Goal: Task Accomplishment & Management: Manage account settings

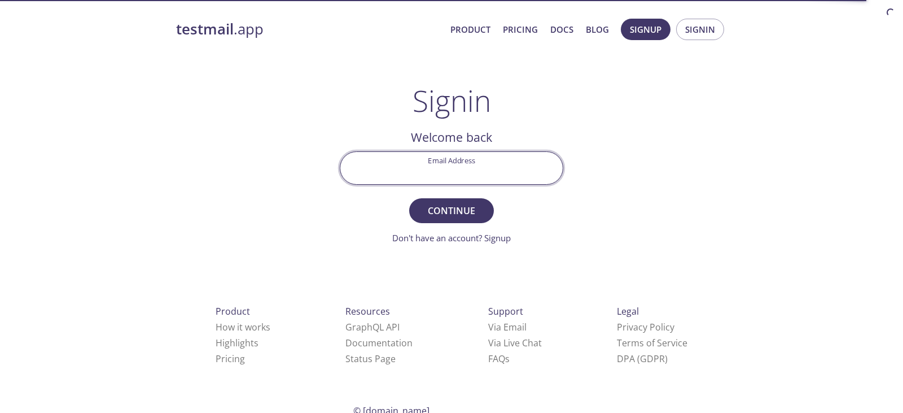
paste input "[EMAIL_ADDRESS][DOMAIN_NAME]"
type input "[EMAIL_ADDRESS][DOMAIN_NAME]"
click at [465, 207] on span "Continue" at bounding box center [452, 211] width 60 height 16
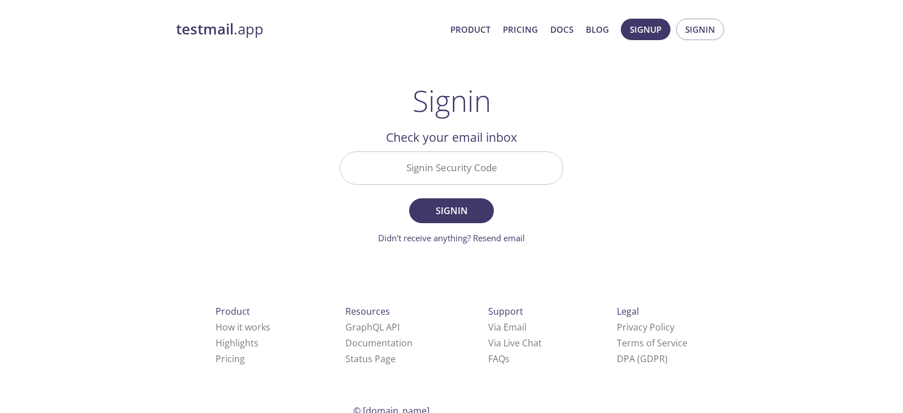
click at [491, 168] on input "Signin Security Code" at bounding box center [451, 168] width 222 height 32
paste input "@0nA2Nr6ang"
type input "@0nA2Nr6ang"
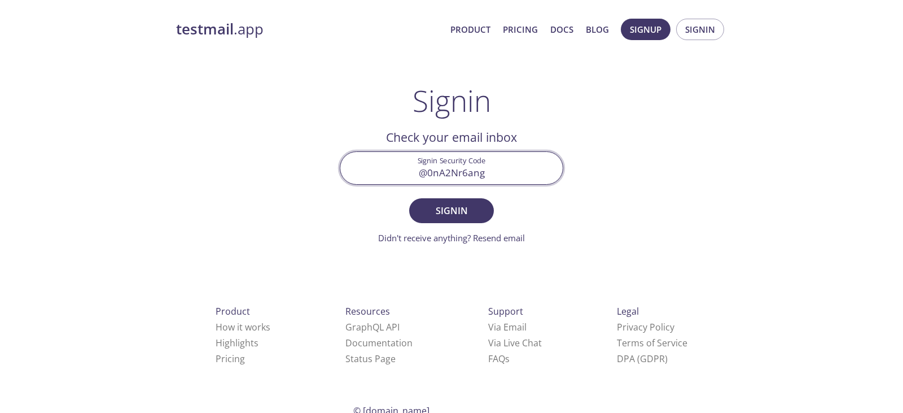
drag, startPoint x: 503, startPoint y: 174, endPoint x: 334, endPoint y: 183, distance: 169.0
click at [322, 174] on div "testmail .app Product Pricing Docs Blog Signup Signin Signin Welcome back Email…" at bounding box center [452, 246] width 578 height 471
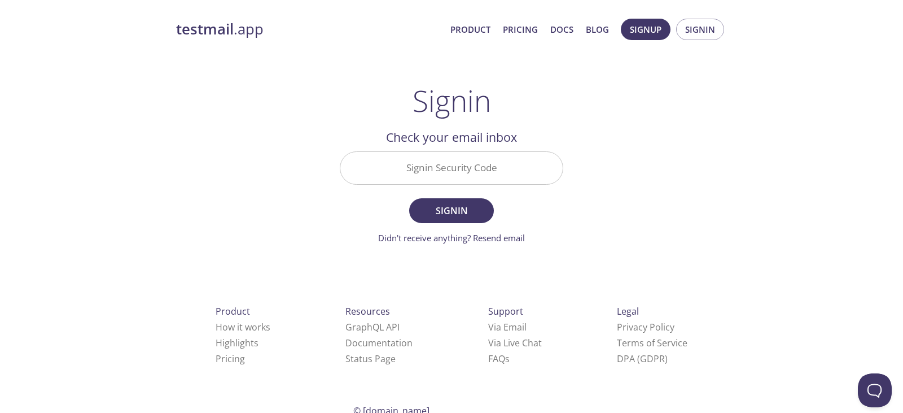
click at [760, 141] on div "testmail .app Product Pricing Docs Blog Signup Signin Signin Welcome back Email…" at bounding box center [451, 246] width 903 height 471
click at [494, 177] on input "Signin Security Code" at bounding box center [451, 168] width 222 height 32
paste input "U4145SS"
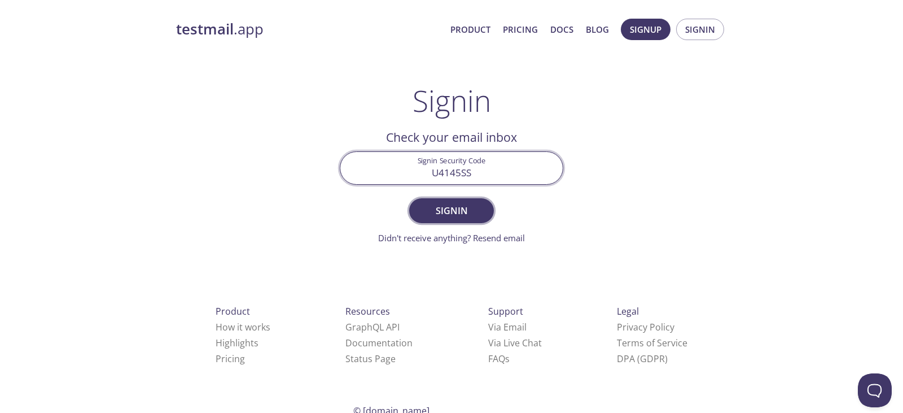
type input "U4145SS"
click at [470, 221] on button "Signin" at bounding box center [451, 210] width 85 height 25
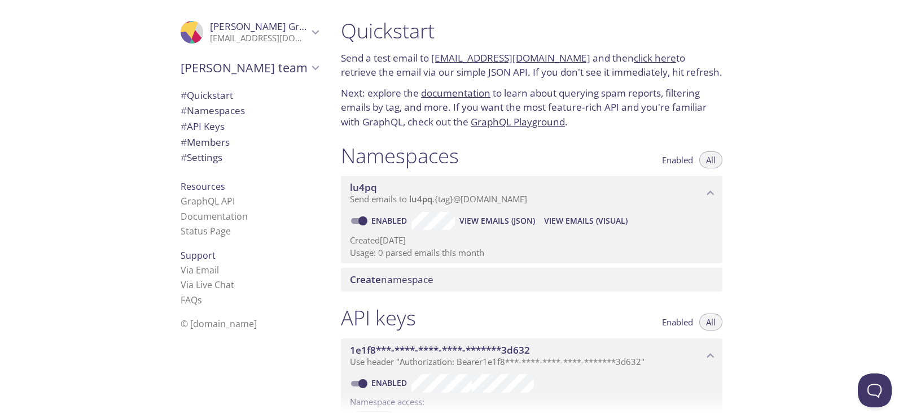
click at [0, 111] on div ".cls-1 { fill: #6d5ca8; } .cls-2 { fill: #3fc191; } .cls-3 { fill: #3b4752; } .…" at bounding box center [166, 206] width 332 height 413
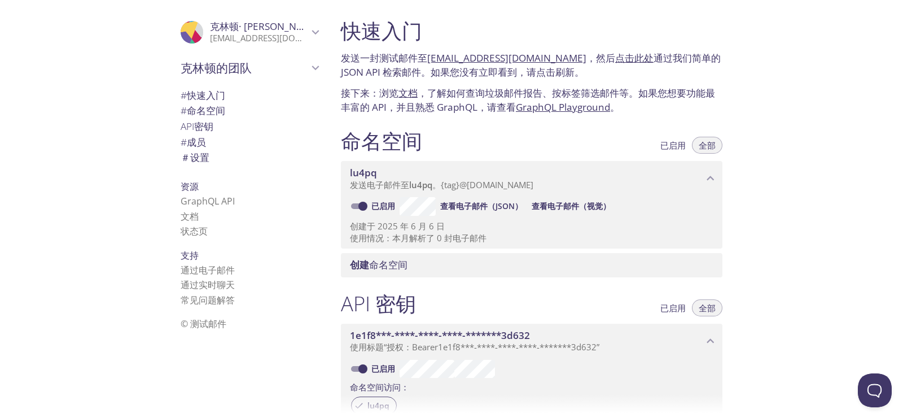
click at [452, 176] on span "lu4pq" at bounding box center [526, 173] width 353 height 12
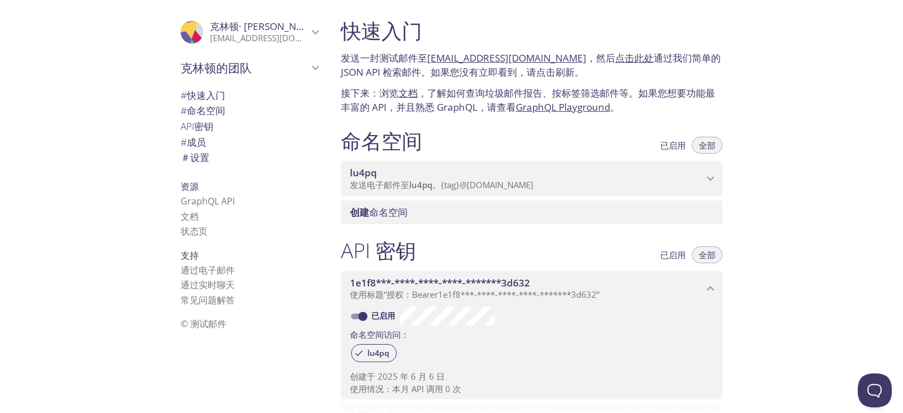
click at [566, 186] on p "发送电子邮件至 lu4pq 。 {tag} @[DOMAIN_NAME]" at bounding box center [526, 185] width 353 height 11
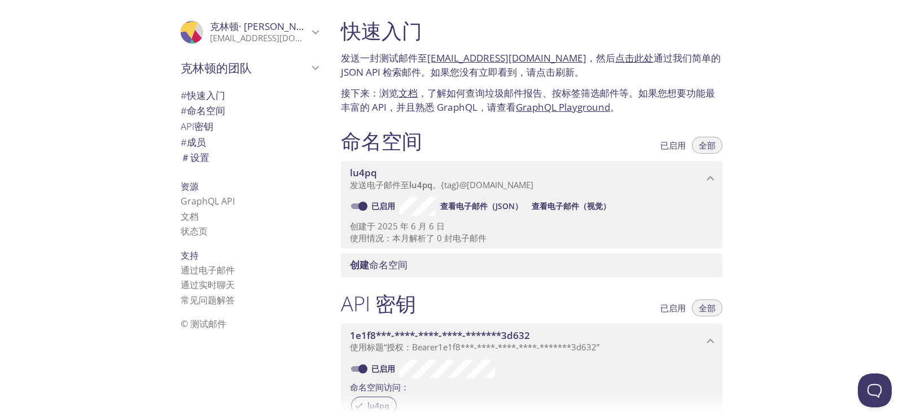
click at [491, 206] on font "查看电子邮件（JSON）" at bounding box center [481, 205] width 82 height 11
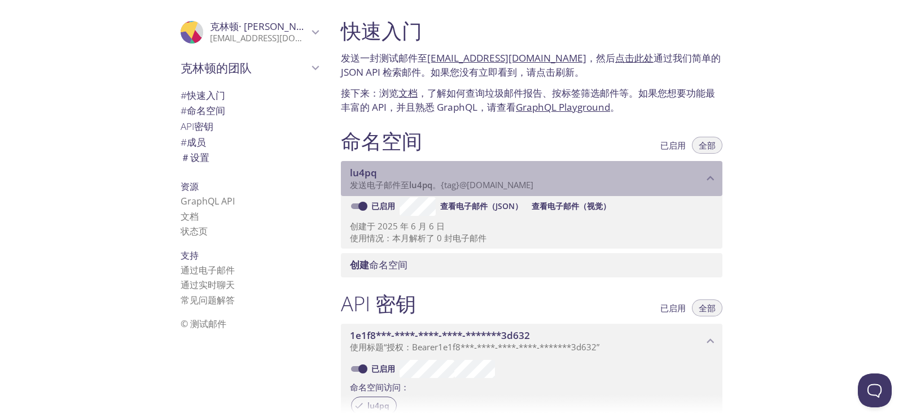
click at [370, 167] on font "lu4pq" at bounding box center [363, 172] width 27 height 13
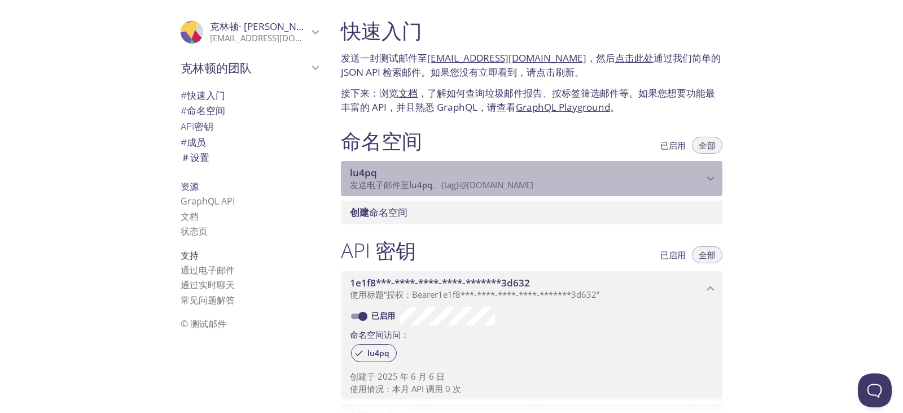
click at [707, 175] on icon "lu4pq 命名空间" at bounding box center [710, 178] width 15 height 15
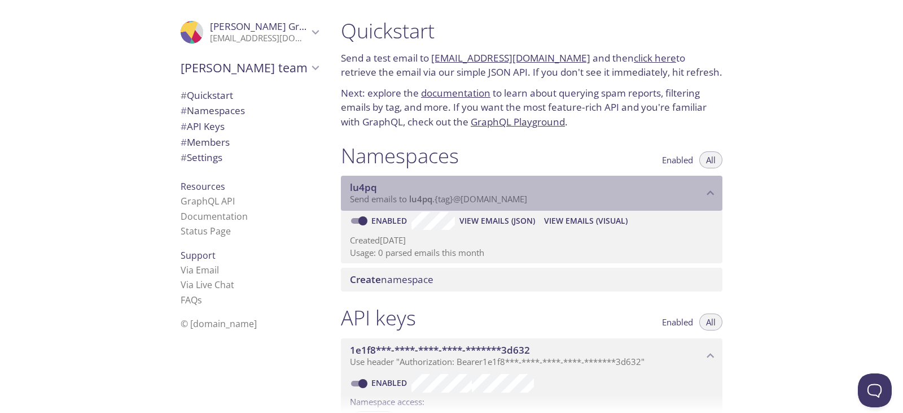
drag, startPoint x: 547, startPoint y: 195, endPoint x: 399, endPoint y: 202, distance: 148.1
click at [400, 202] on p "Send emails to lu4pq . {tag} @[DOMAIN_NAME]" at bounding box center [526, 199] width 353 height 11
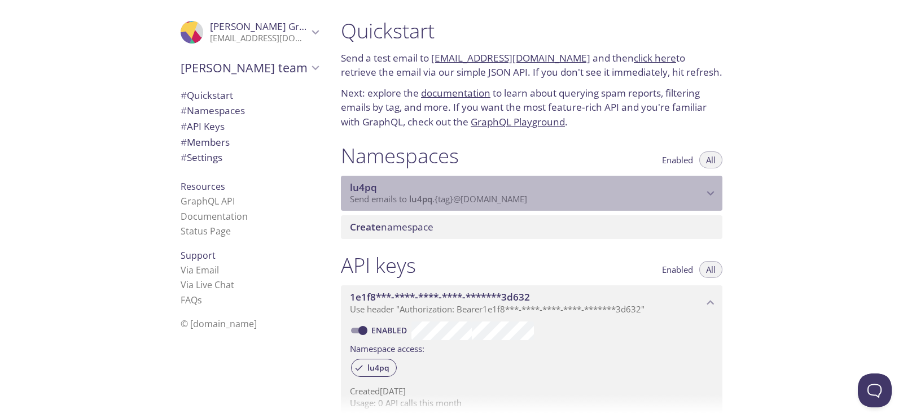
click at [394, 199] on span "Send emails to lu4pq . {tag} @[DOMAIN_NAME]" at bounding box center [438, 198] width 177 height 11
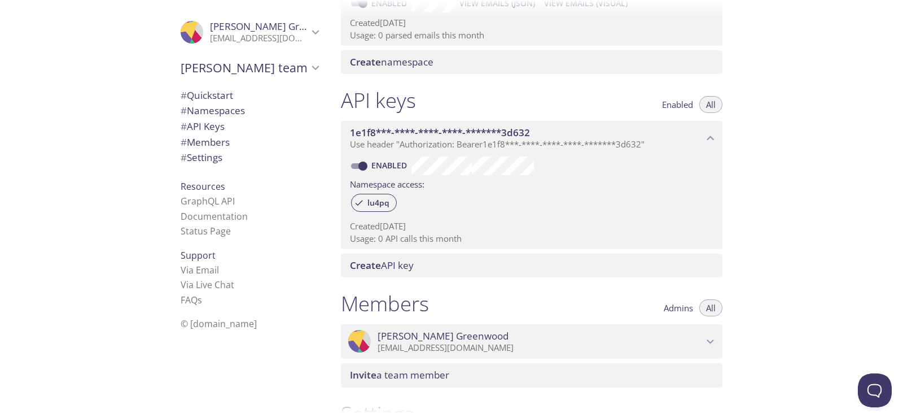
scroll to position [282, 0]
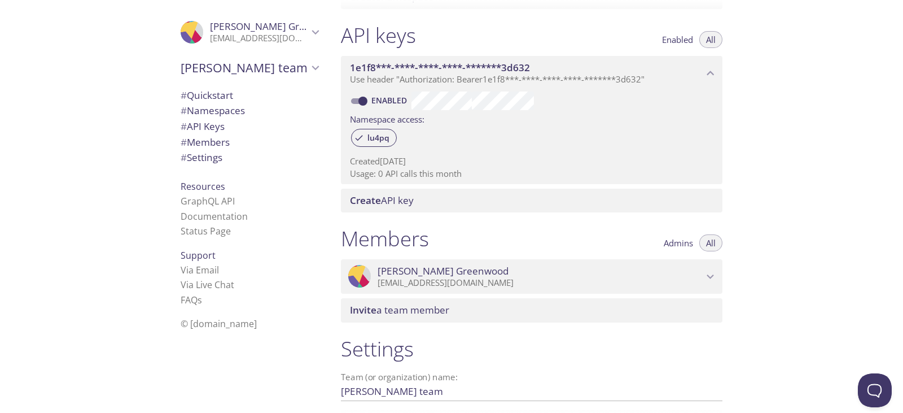
click at [429, 200] on span "Create API key" at bounding box center [534, 200] width 368 height 12
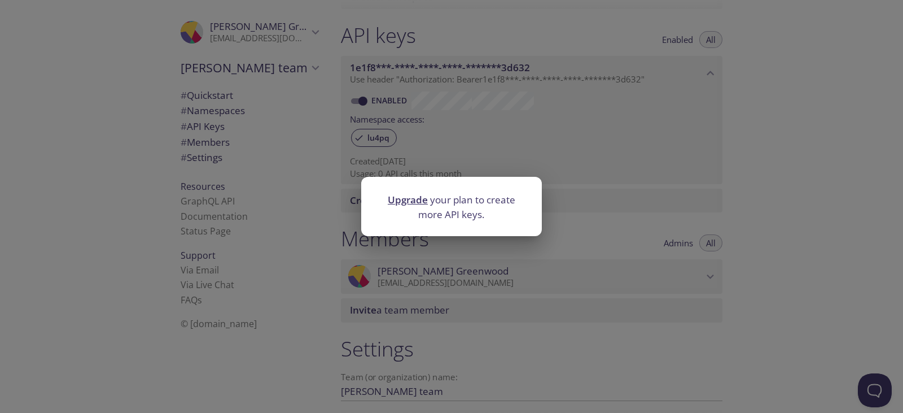
click at [747, 186] on div "Upgrade your plan to create more API keys." at bounding box center [451, 206] width 903 height 413
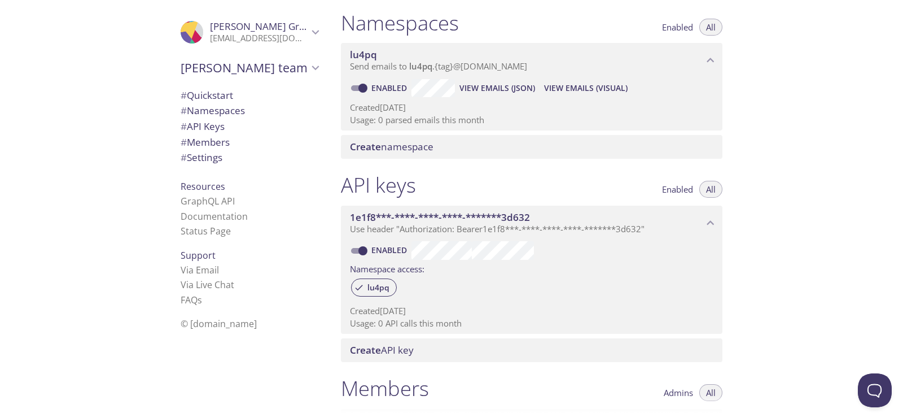
scroll to position [164, 0]
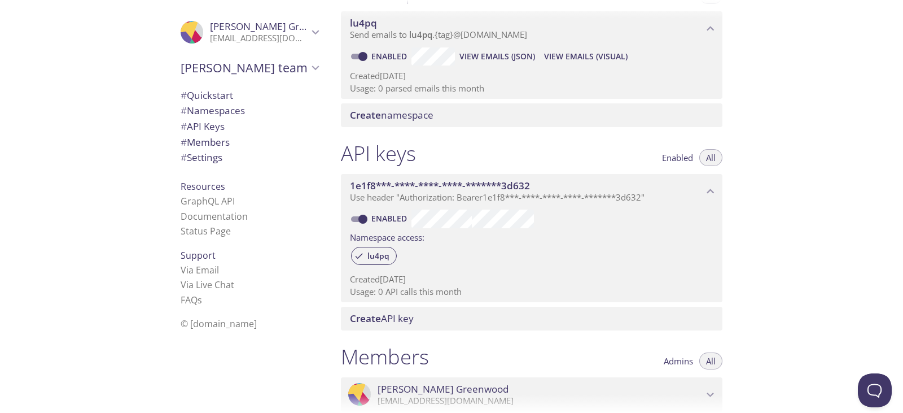
click at [716, 185] on icon "1e1f8***-****-****-****-*******3d632 API key" at bounding box center [710, 191] width 15 height 15
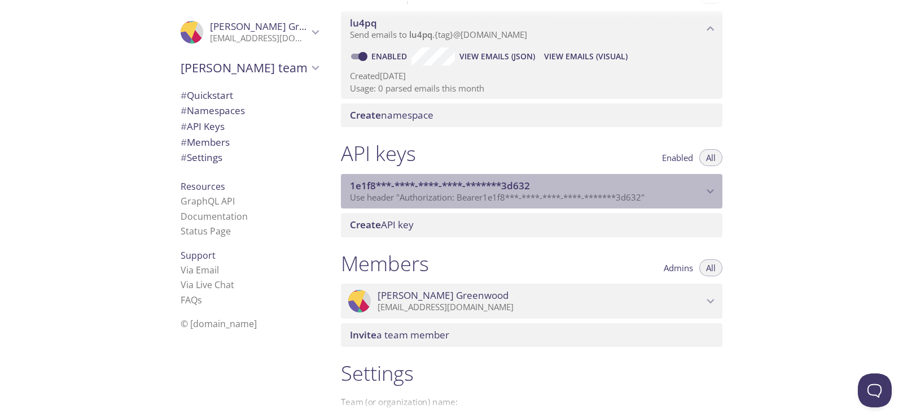
click at [712, 189] on icon "1e1f8***-****-****-****-*******3d632 API key" at bounding box center [710, 191] width 15 height 15
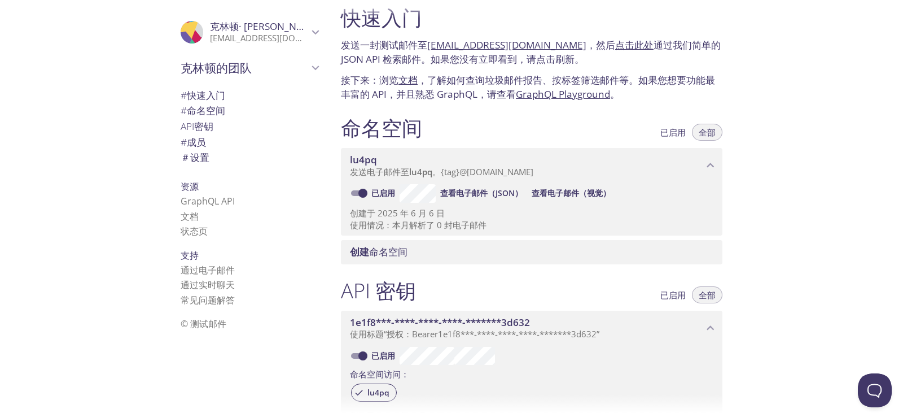
scroll to position [0, 0]
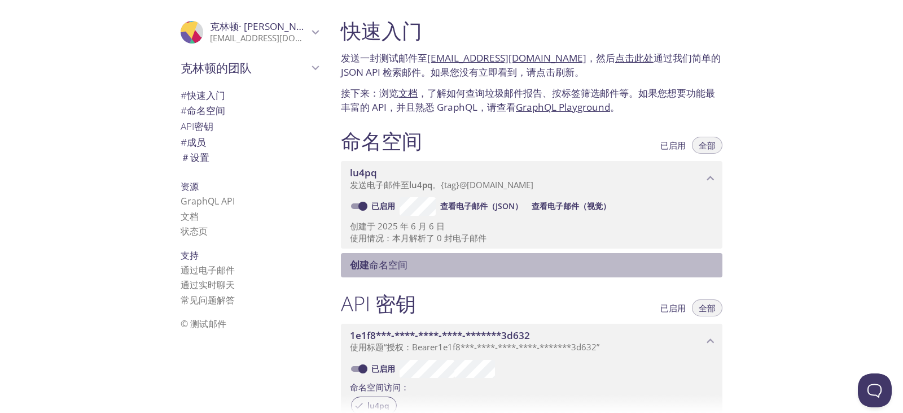
click at [386, 264] on font "命名空间" at bounding box center [388, 264] width 38 height 13
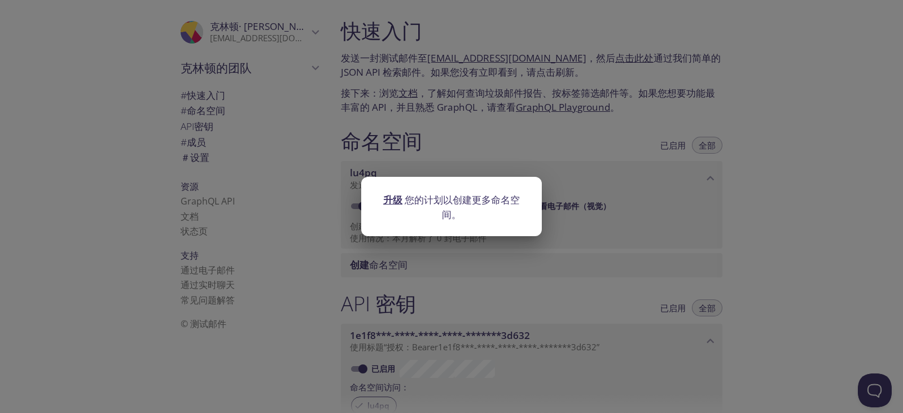
click at [664, 238] on div "升级 您的计划以创建更多命名空间。" at bounding box center [451, 206] width 903 height 413
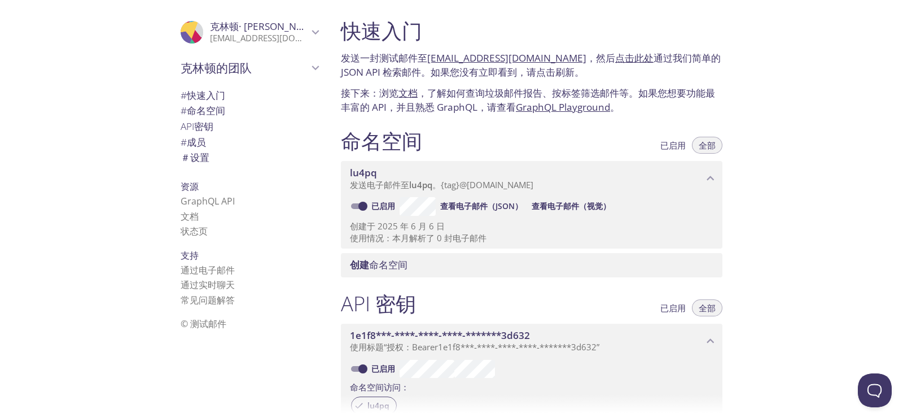
click at [663, 211] on div "已启用 查看电子邮件（JSON） 查看电子邮件（视觉）" at bounding box center [532, 206] width 364 height 18
click at [723, 163] on div "命名空间 已启用 全部 lu4pq 发送电子邮件至 lu4pq 。 {tag} @[DOMAIN_NAME] 已启用 查看电子邮件（JSON） 查看电子邮件（…" at bounding box center [532, 202] width 400 height 163
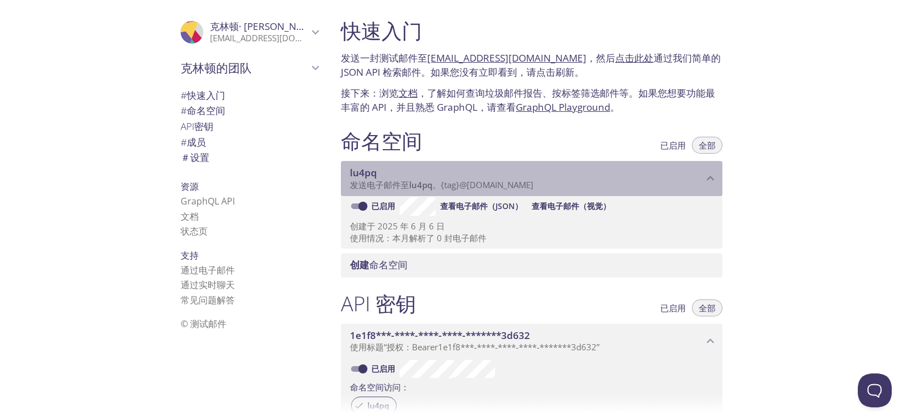
click at [717, 173] on icon "lu4pq 命名空间" at bounding box center [710, 178] width 15 height 15
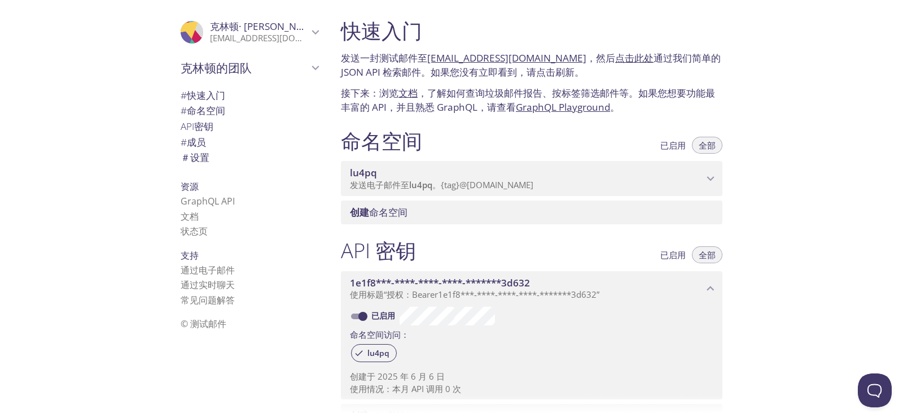
click at [708, 142] on font "全部" at bounding box center [707, 144] width 17 height 11
drag, startPoint x: 426, startPoint y: 55, endPoint x: 565, endPoint y: 55, distance: 138.3
click at [565, 55] on font "发送一封测试邮件至 [EMAIL_ADDRESS][DOMAIN_NAME] ，然后 点击此处 通过我们简单的 JSON API 检索邮件。如果您没有立即看到…" at bounding box center [531, 65] width 380 height 28
click at [194, 146] on font "成员" at bounding box center [196, 141] width 19 height 13
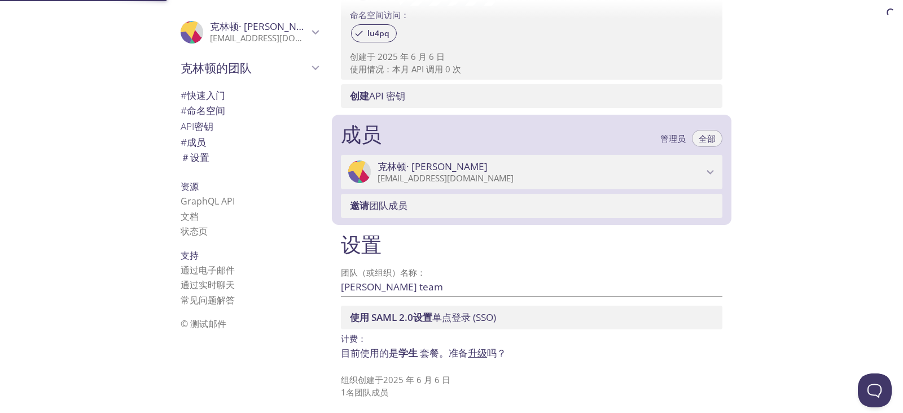
scroll to position [323, 0]
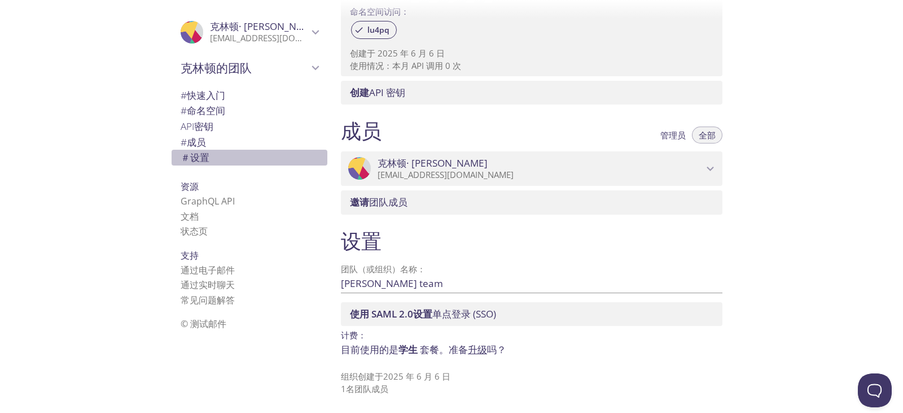
click at [201, 159] on font "设置" at bounding box center [199, 157] width 19 height 13
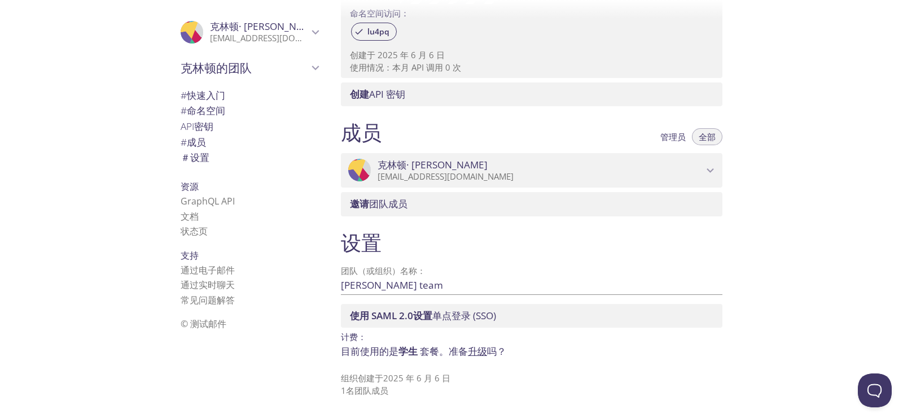
scroll to position [323, 0]
click at [190, 266] on font "通过电子邮件" at bounding box center [208, 270] width 54 height 12
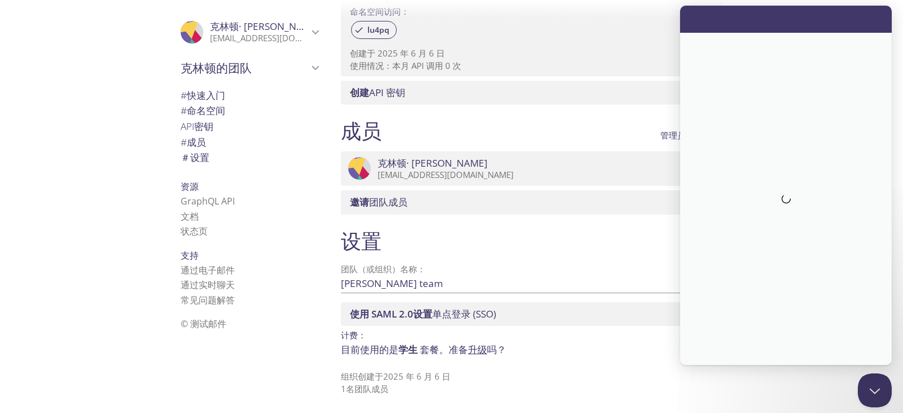
scroll to position [0, 0]
click at [870, 387] on button "Close Beacon popover" at bounding box center [873, 388] width 34 height 34
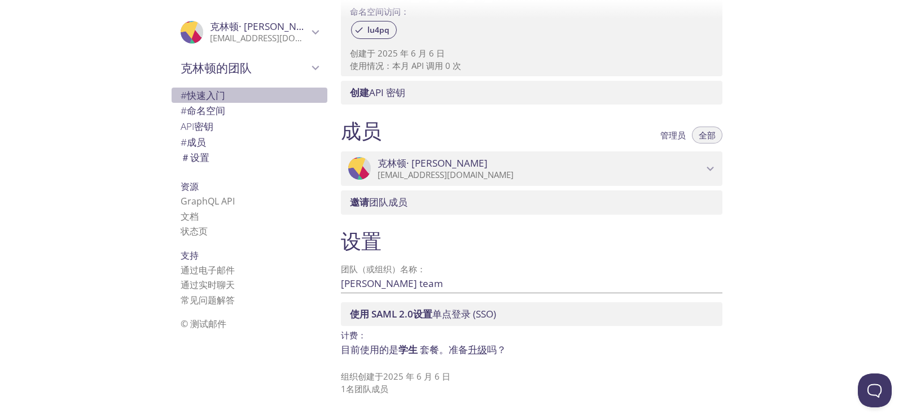
click at [196, 97] on font "快速入门" at bounding box center [206, 95] width 38 height 13
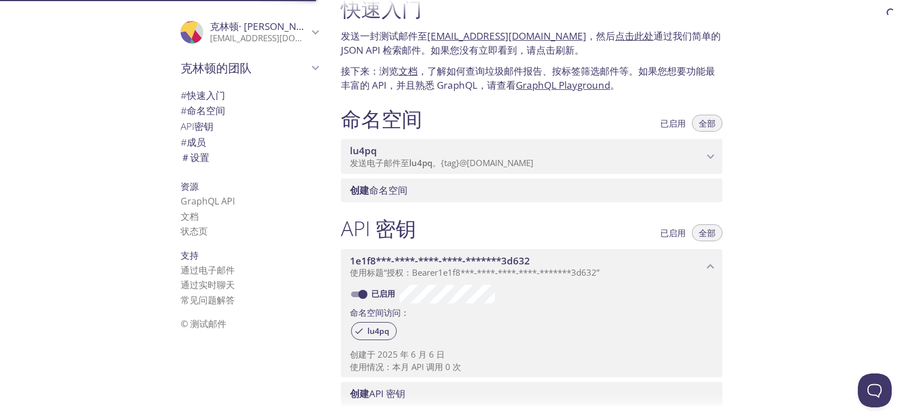
scroll to position [18, 0]
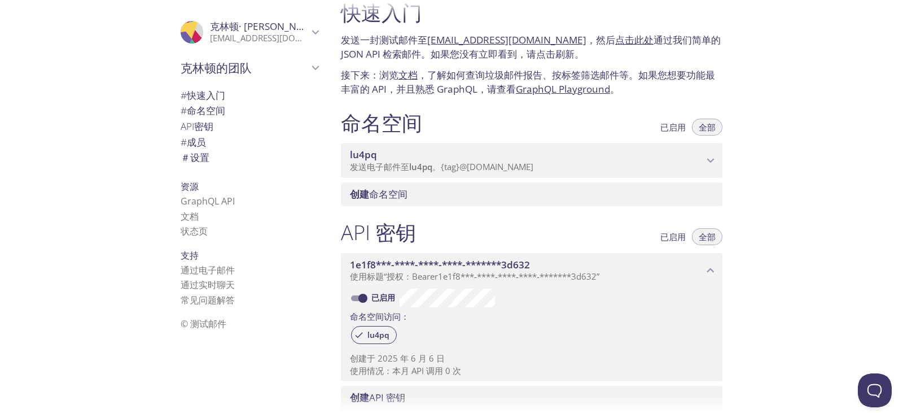
drag, startPoint x: 566, startPoint y: 36, endPoint x: 408, endPoint y: 33, distance: 158.1
click at [408, 33] on font "发送一封测试邮件至 [EMAIL_ADDRESS][DOMAIN_NAME] ，然后 点击此处 通过我们简单的 JSON API 检索邮件。如果您没有立即看到…" at bounding box center [531, 47] width 380 height 28
click at [441, 58] on font "通过我们简单的 JSON API 检索邮件。如果您没有立即看到，请点击刷新。" at bounding box center [531, 47] width 380 height 28
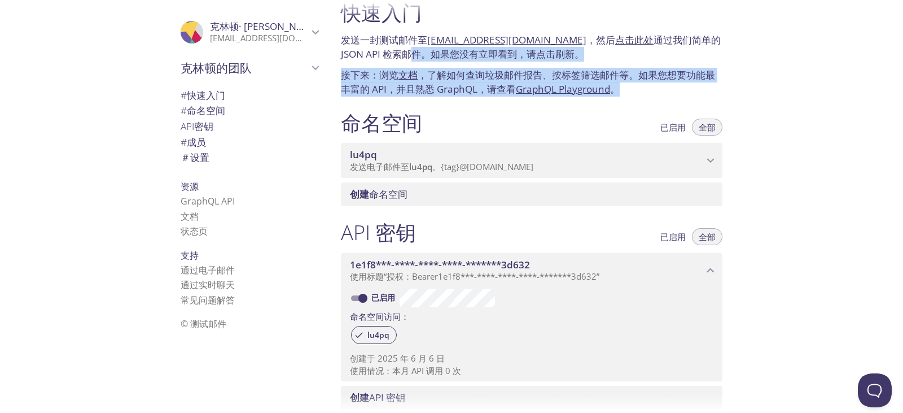
drag, startPoint x: 417, startPoint y: 58, endPoint x: 715, endPoint y: 86, distance: 300.0
click at [715, 86] on div "快速入门 发送一封测试邮件至 [EMAIL_ADDRESS][DOMAIN_NAME] ，然后 点击此处 通过我们简单的 JSON API 检索邮件。如果您没…" at bounding box center [532, 48] width 400 height 110
